Goal: Transaction & Acquisition: Book appointment/travel/reservation

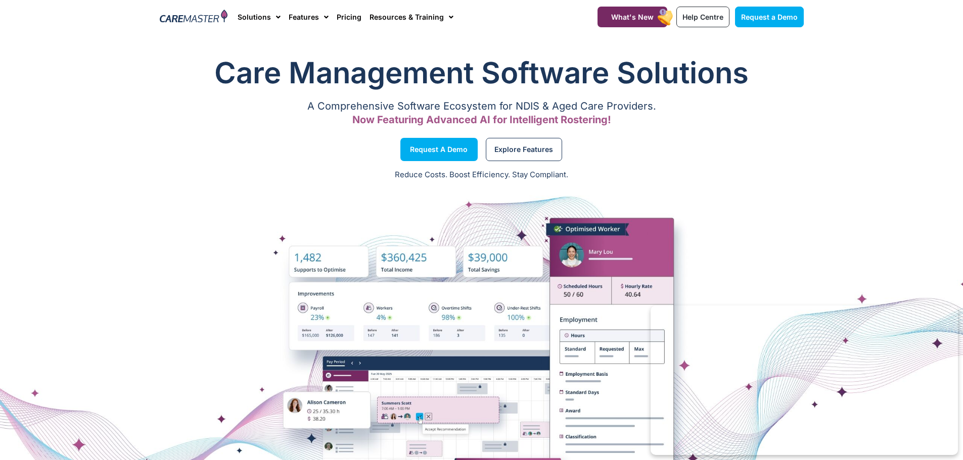
click at [639, 218] on div at bounding box center [481, 365] width 963 height 354
click at [134, 147] on section "Request a Demo Explore Features" at bounding box center [481, 149] width 963 height 38
click at [38, 270] on div at bounding box center [481, 365] width 963 height 253
click at [128, 244] on div at bounding box center [481, 365] width 963 height 253
click at [125, 242] on div at bounding box center [481, 365] width 963 height 253
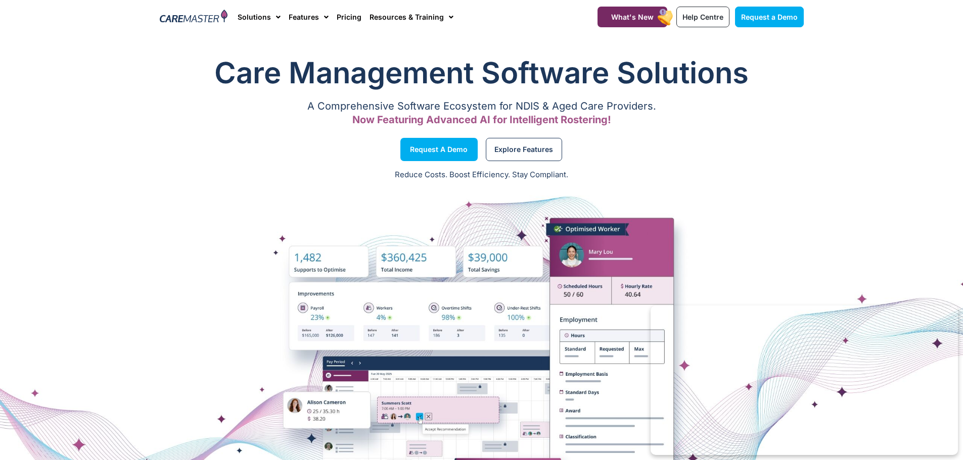
click at [136, 265] on div at bounding box center [481, 365] width 963 height 253
click at [201, 304] on div at bounding box center [481, 365] width 963 height 253
